Goal: Use online tool/utility: Utilize a website feature to perform a specific function

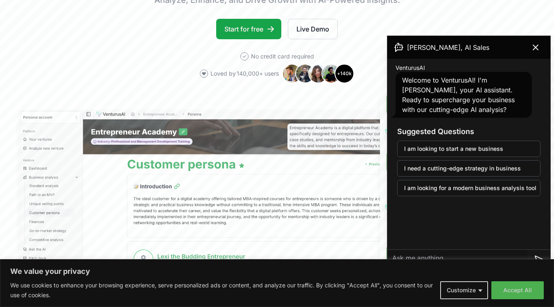
click at [478, 293] on button "Customize" at bounding box center [464, 291] width 48 height 18
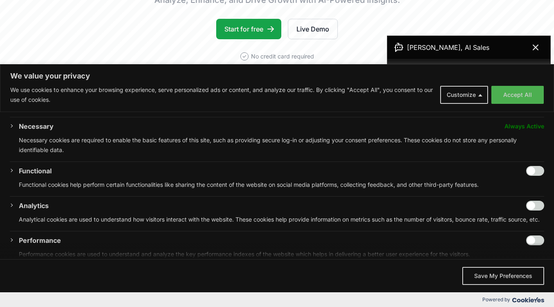
scroll to position [131, 0]
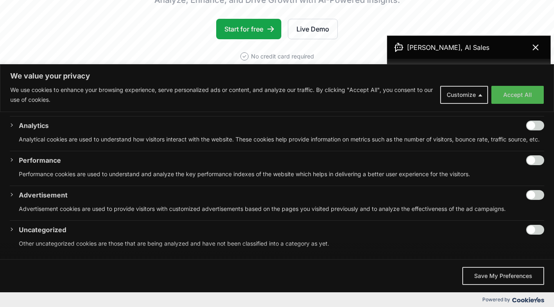
drag, startPoint x: 488, startPoint y: 273, endPoint x: 494, endPoint y: 253, distance: 20.5
click at [488, 273] on button "Save My Preferences" at bounding box center [503, 276] width 82 height 18
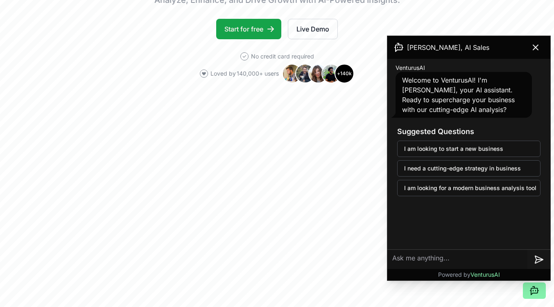
click at [537, 48] on icon at bounding box center [536, 48] width 10 height 10
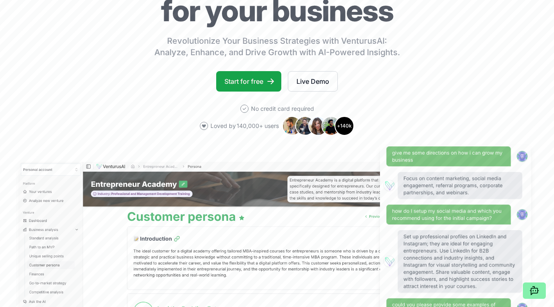
scroll to position [0, 0]
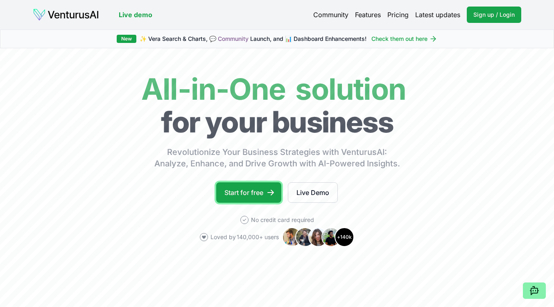
click at [249, 192] on link "Start for free" at bounding box center [248, 193] width 65 height 20
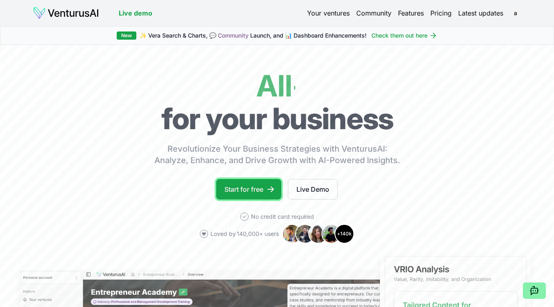
click at [244, 188] on link "Start for free" at bounding box center [248, 189] width 65 height 20
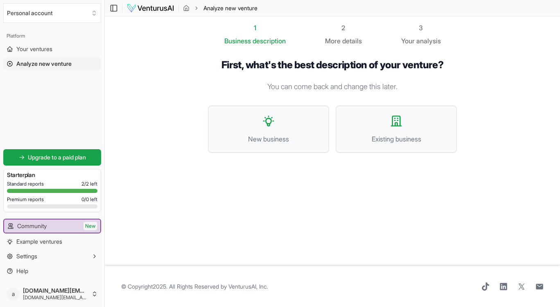
click at [418, 131] on button "Existing business" at bounding box center [396, 129] width 121 height 47
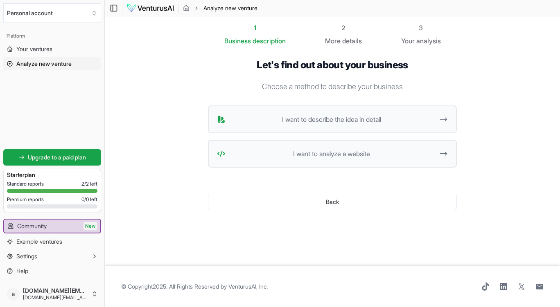
click at [290, 127] on button "I want to describe the idea in detail" at bounding box center [332, 120] width 249 height 28
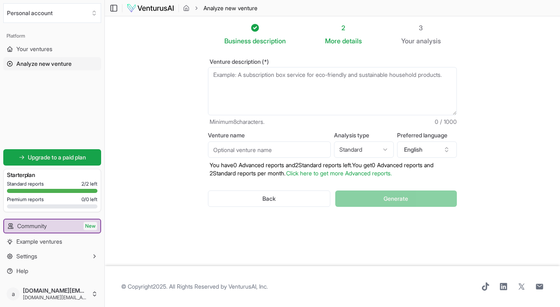
paste textarea "Absolutely, LaShya. Based on everything you've shared, here’s a soulful summary…"
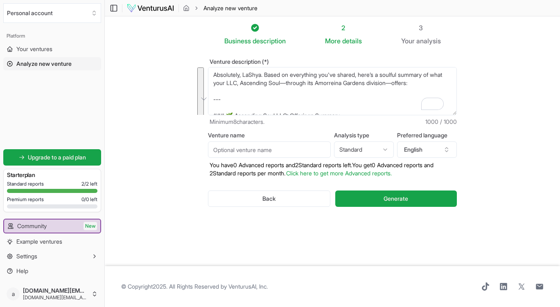
drag, startPoint x: 284, startPoint y: 92, endPoint x: 194, endPoint y: 14, distance: 119.0
click at [194, 14] on main "Toggle Sidebar Analyze new venture Analyze new venture Business description 2 M…" at bounding box center [332, 153] width 455 height 307
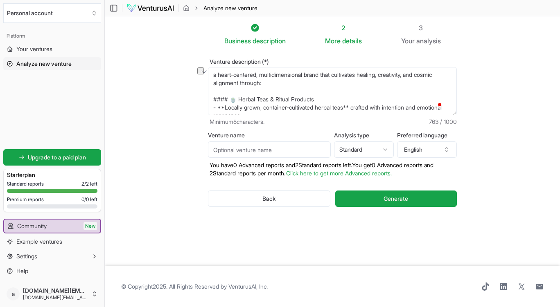
drag, startPoint x: 239, startPoint y: 99, endPoint x: 190, endPoint y: 109, distance: 49.8
click at [190, 109] on section "Business description 2 More details 3 Your analysis Venture description (*) a h…" at bounding box center [332, 141] width 455 height 250
drag, startPoint x: 190, startPoint y: 109, endPoint x: 217, endPoint y: 92, distance: 31.8
click at [217, 92] on section "Business description 2 More details 3 Your analysis Venture description (*) a h…" at bounding box center [332, 141] width 455 height 250
click at [210, 102] on main "Toggle Sidebar Analyze new venture Analyze new venture Business description 2 M…" at bounding box center [332, 153] width 455 height 307
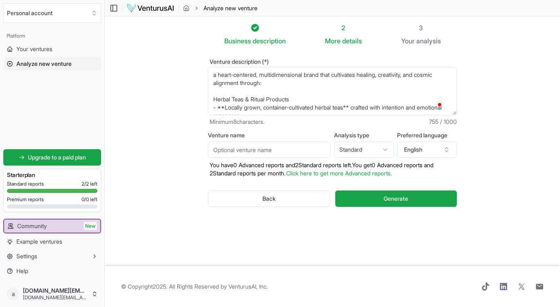
scroll to position [41, 0]
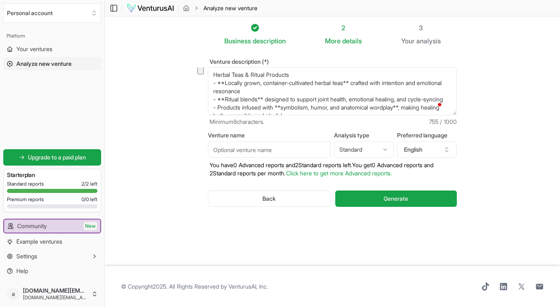
drag, startPoint x: 355, startPoint y: 81, endPoint x: 375, endPoint y: 105, distance: 31.7
click at [375, 105] on textarea "a heart-centered, multidimensional brand that cultivates healing, creativity, a…" at bounding box center [332, 91] width 249 height 48
drag, startPoint x: 360, startPoint y: 82, endPoint x: 382, endPoint y: 107, distance: 32.8
click at [382, 107] on textarea "a heart-centered, multidimensional brand that cultivates healing, creativity, a…" at bounding box center [332, 91] width 249 height 48
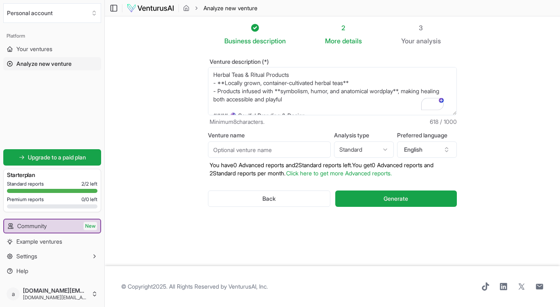
drag, startPoint x: 212, startPoint y: 91, endPoint x: 308, endPoint y: 100, distance: 96.6
click at [308, 100] on textarea "a heart-centered, multidimensional brand that cultivates healing, creativity, a…" at bounding box center [332, 91] width 249 height 48
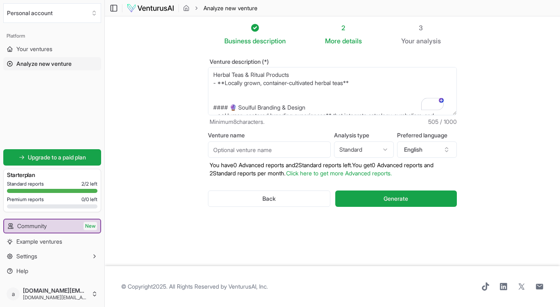
click at [216, 102] on textarea "a heart-centered, multidimensional brand that cultivates healing, creativity, a…" at bounding box center [332, 91] width 249 height 48
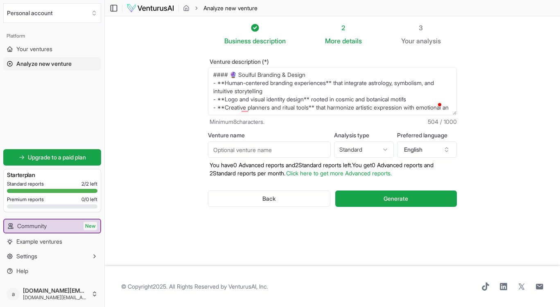
drag, startPoint x: 213, startPoint y: 107, endPoint x: 326, endPoint y: 110, distance: 112.6
click at [326, 110] on textarea "a heart-centered, multidimensional brand that cultivates healing, creativity, a…" at bounding box center [332, 91] width 249 height 48
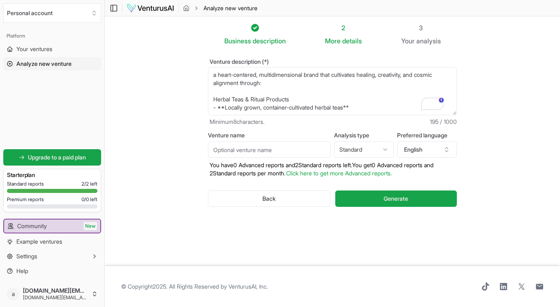
click at [537, 43] on section "Business description 2 More details 3 Your analysis Venture description (*) a h…" at bounding box center [332, 141] width 455 height 250
drag, startPoint x: 215, startPoint y: 106, endPoint x: 297, endPoint y: 111, distance: 82.9
click at [297, 111] on textarea "a heart-centered, multidimensional brand that cultivates healing, creativity, a…" at bounding box center [332, 91] width 249 height 48
click at [360, 89] on textarea "a heart-centered, multidimensional brand that cultivates healing, creativity, a…" at bounding box center [332, 91] width 249 height 48
drag, startPoint x: 228, startPoint y: 94, endPoint x: 365, endPoint y: 90, distance: 136.8
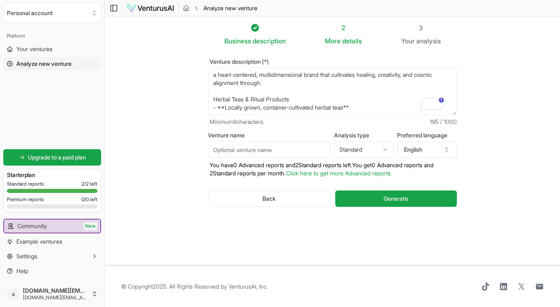
click at [365, 90] on textarea "a heart-centered, multidimensional brand that cultivates healing, creativity, a…" at bounding box center [332, 91] width 249 height 48
paste textarea "Locally grown, container-cultivated herbal teas crafted with intention and emot…"
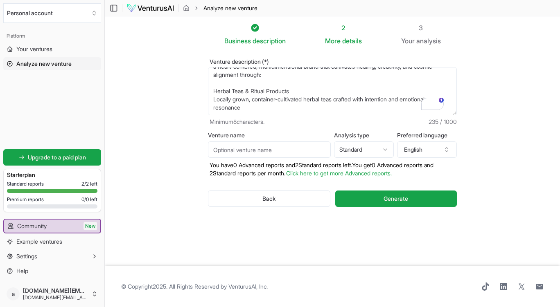
drag, startPoint x: 246, startPoint y: 75, endPoint x: 301, endPoint y: 71, distance: 55.0
click at [303, 72] on textarea "a heart-centered, multidimensional brand that cultivates healing, creativity, a…" at bounding box center [332, 91] width 249 height 48
click at [531, 148] on section "Business description 2 More details 3 Your analysis Venture description (*) a h…" at bounding box center [332, 141] width 455 height 250
click at [217, 97] on textarea "a heart-centered, multidimensional brand that cultivates healing, creativity, a…" at bounding box center [332, 91] width 249 height 48
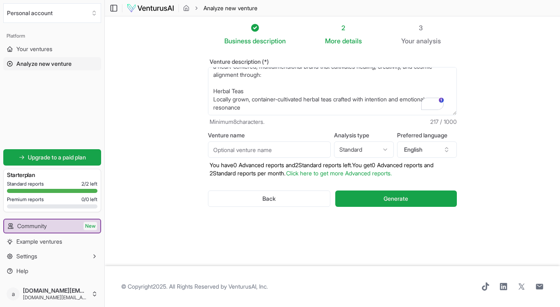
paste textarea "Emotional & Energetic Support • Offerings that honor the emotional labor of car…"
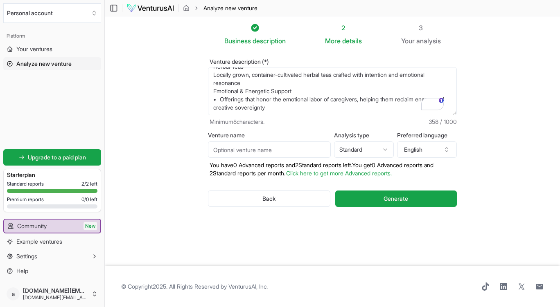
click at [216, 111] on textarea "a heart-centered, multidimensional brand that cultivates healing, creativity, a…" at bounding box center [332, 91] width 249 height 48
click at [212, 90] on textarea "a heart-centered, multidimensional brand that cultivates healing, creativity, a…" at bounding box center [332, 91] width 249 height 48
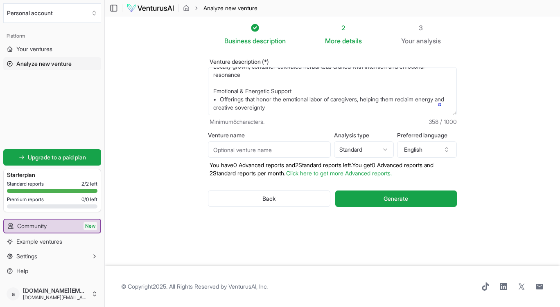
type textarea "a heart-centered, multidimensional brand that cultivates healing, creativity, a…"
click at [257, 151] on input "Venture name" at bounding box center [269, 150] width 123 height 16
type input "A"
click at [424, 199] on button "Generate" at bounding box center [396, 199] width 122 height 16
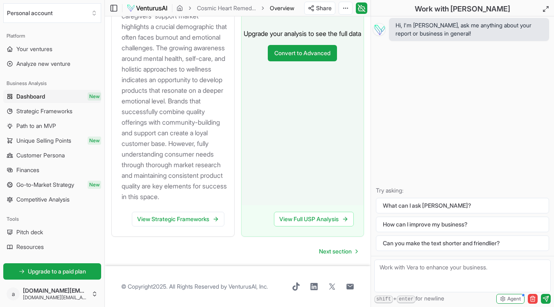
scroll to position [1233, 0]
click at [346, 253] on span "Next section" at bounding box center [335, 252] width 33 height 8
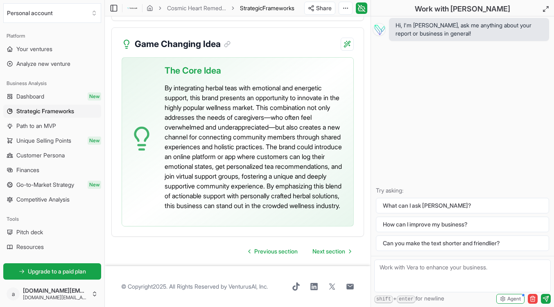
scroll to position [2743, 0]
click at [318, 251] on span "Next section" at bounding box center [328, 252] width 33 height 8
